Goal: Information Seeking & Learning: Understand process/instructions

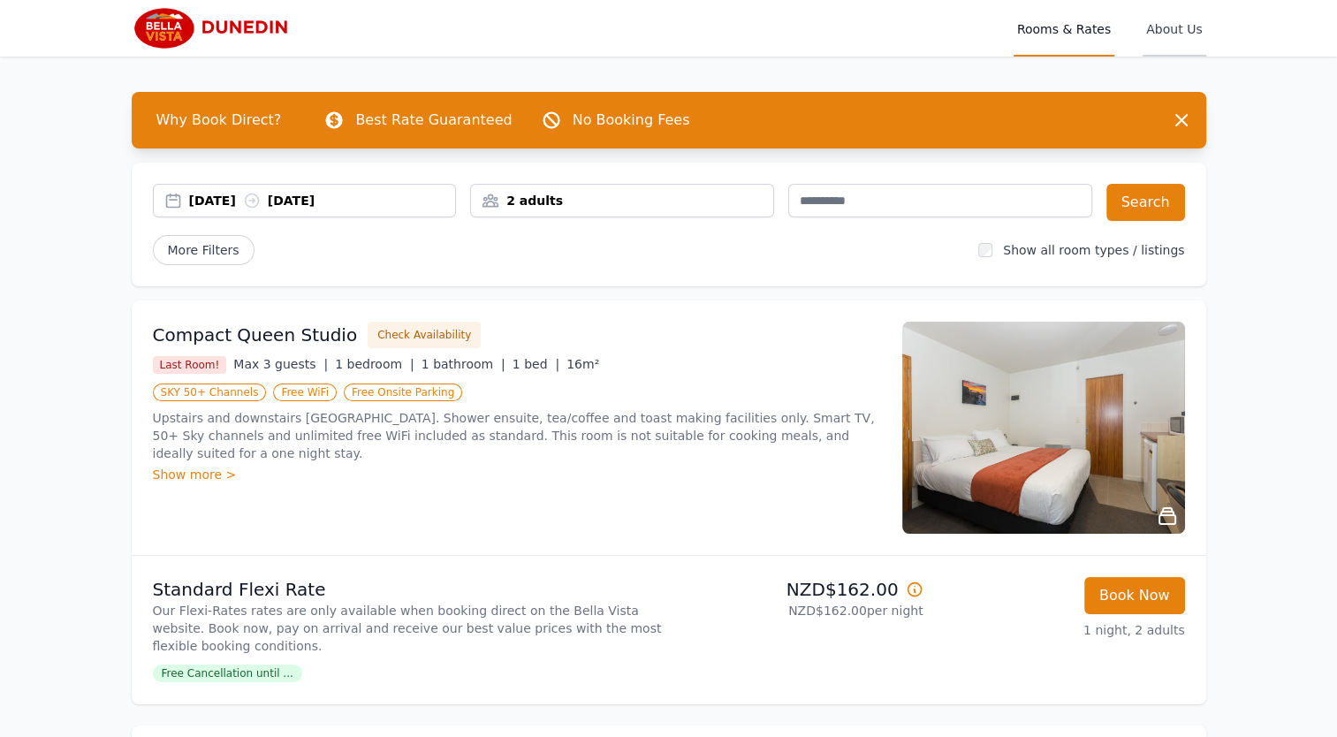
click at [1174, 34] on span "About Us" at bounding box center [1174, 28] width 63 height 57
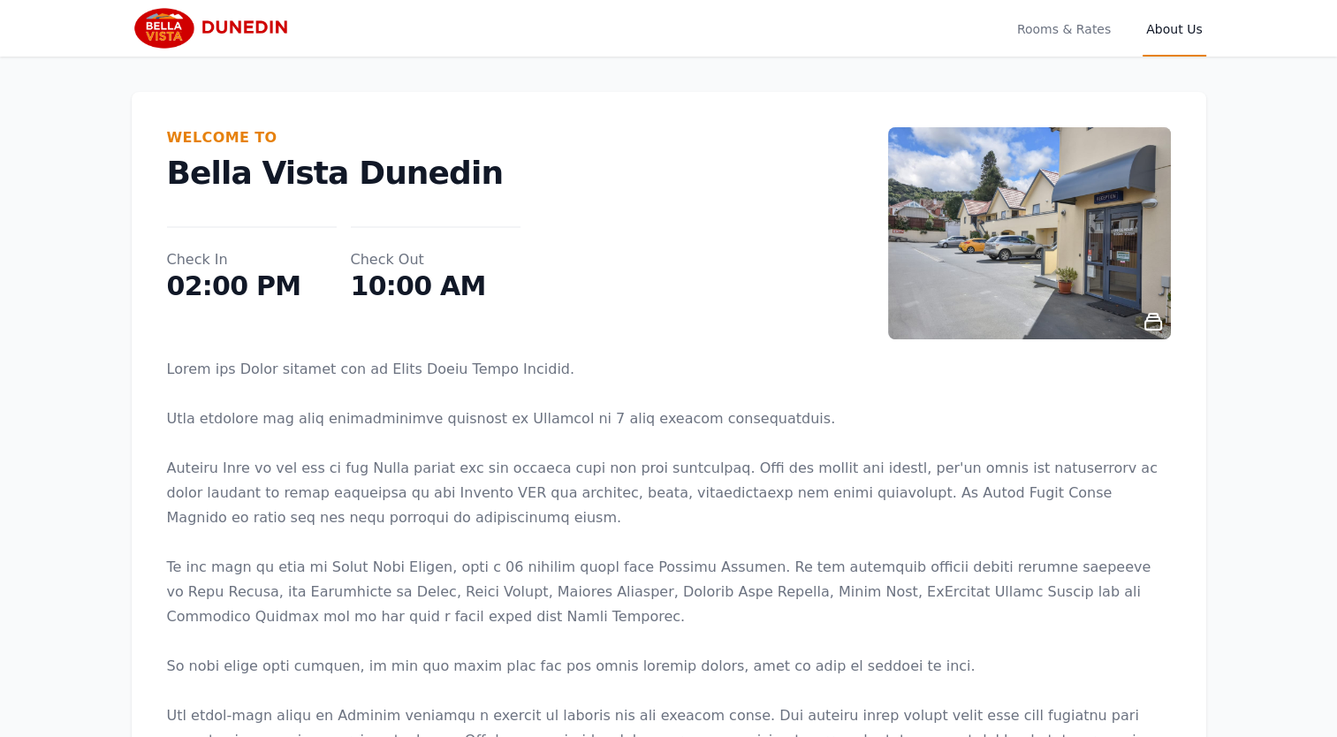
click at [172, 23] on img at bounding box center [217, 28] width 171 height 42
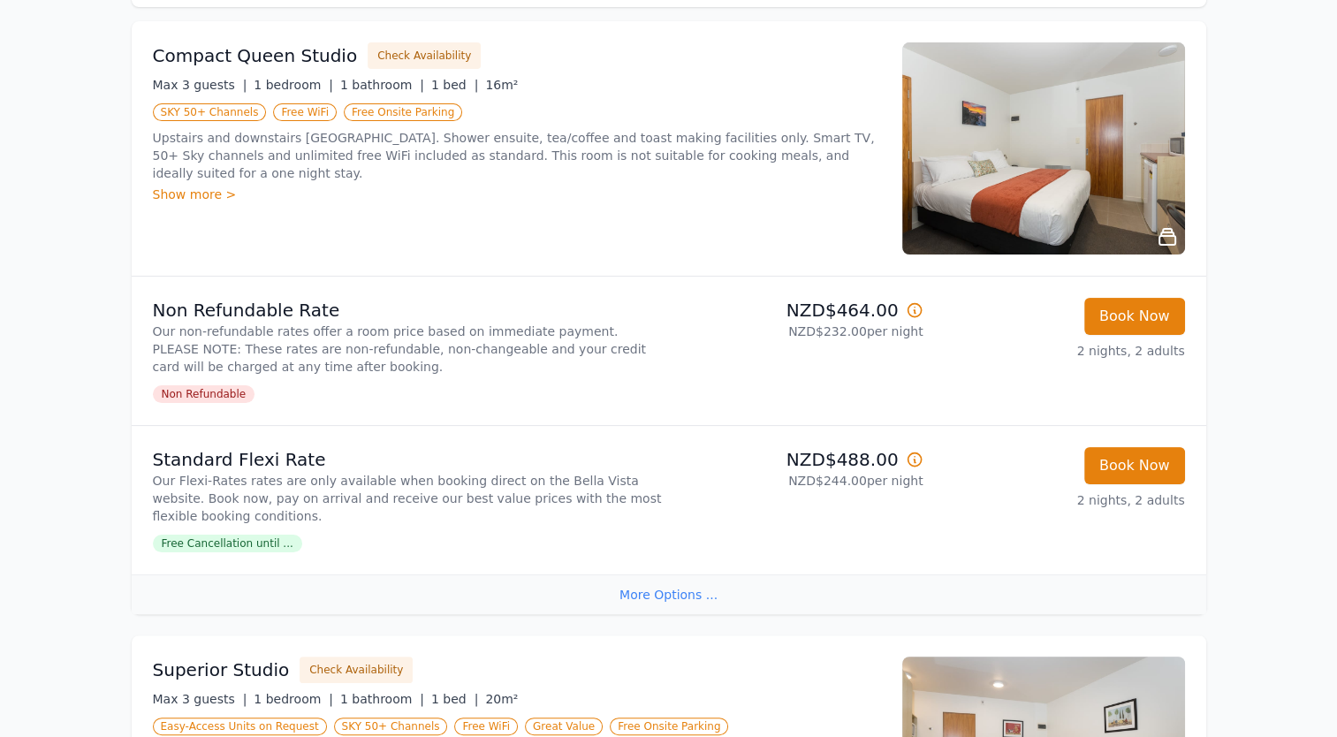
scroll to position [281, 0]
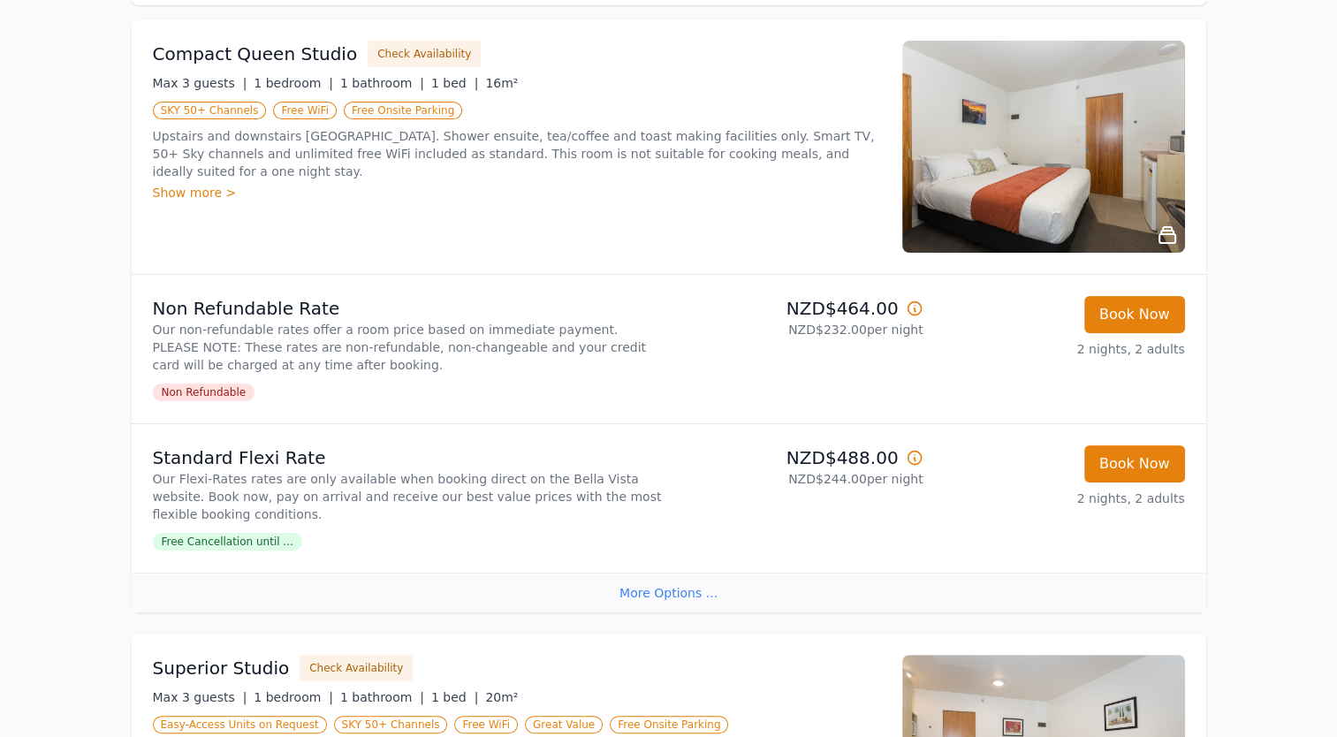
click at [258, 543] on span "Free Cancellation until ..." at bounding box center [227, 542] width 149 height 18
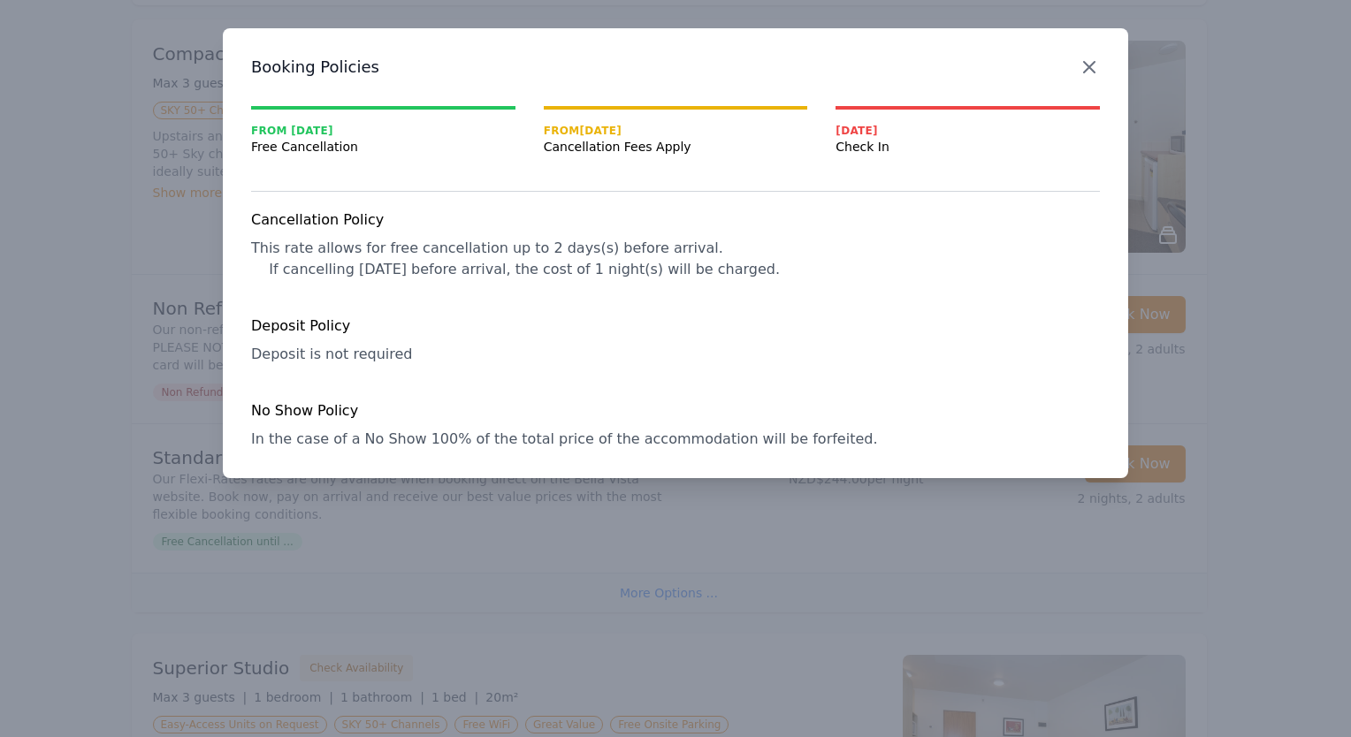
click at [1089, 67] on icon "button" at bounding box center [1089, 67] width 11 height 11
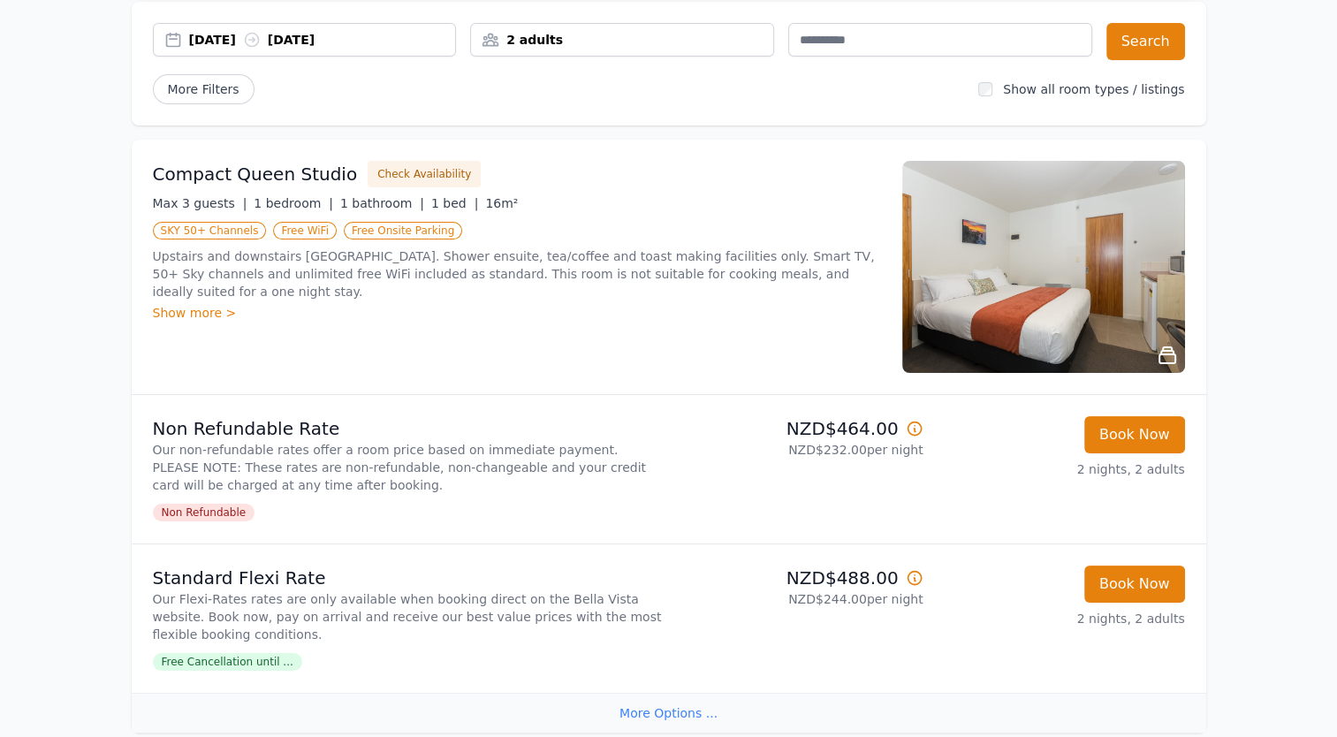
scroll to position [0, 0]
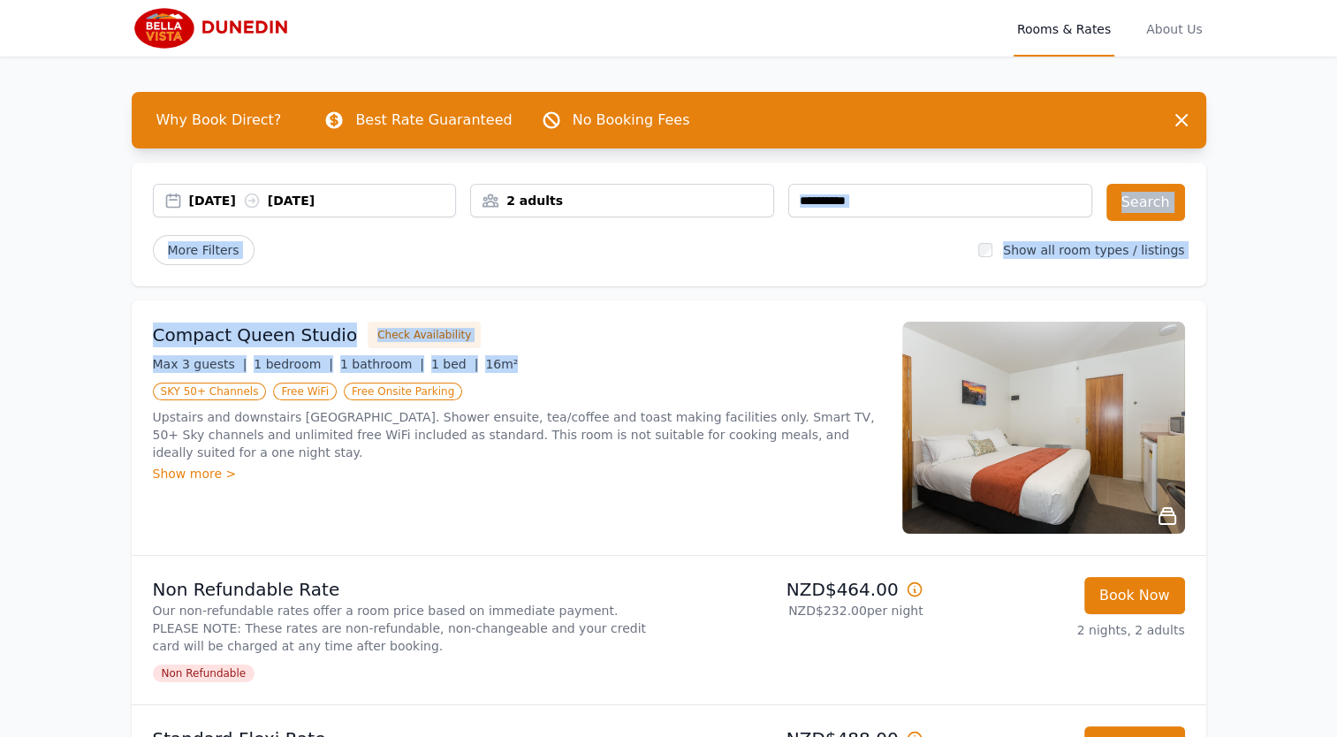
drag, startPoint x: 617, startPoint y: 352, endPoint x: 699, endPoint y: 215, distance: 159.8
